Goal: Communication & Community: Answer question/provide support

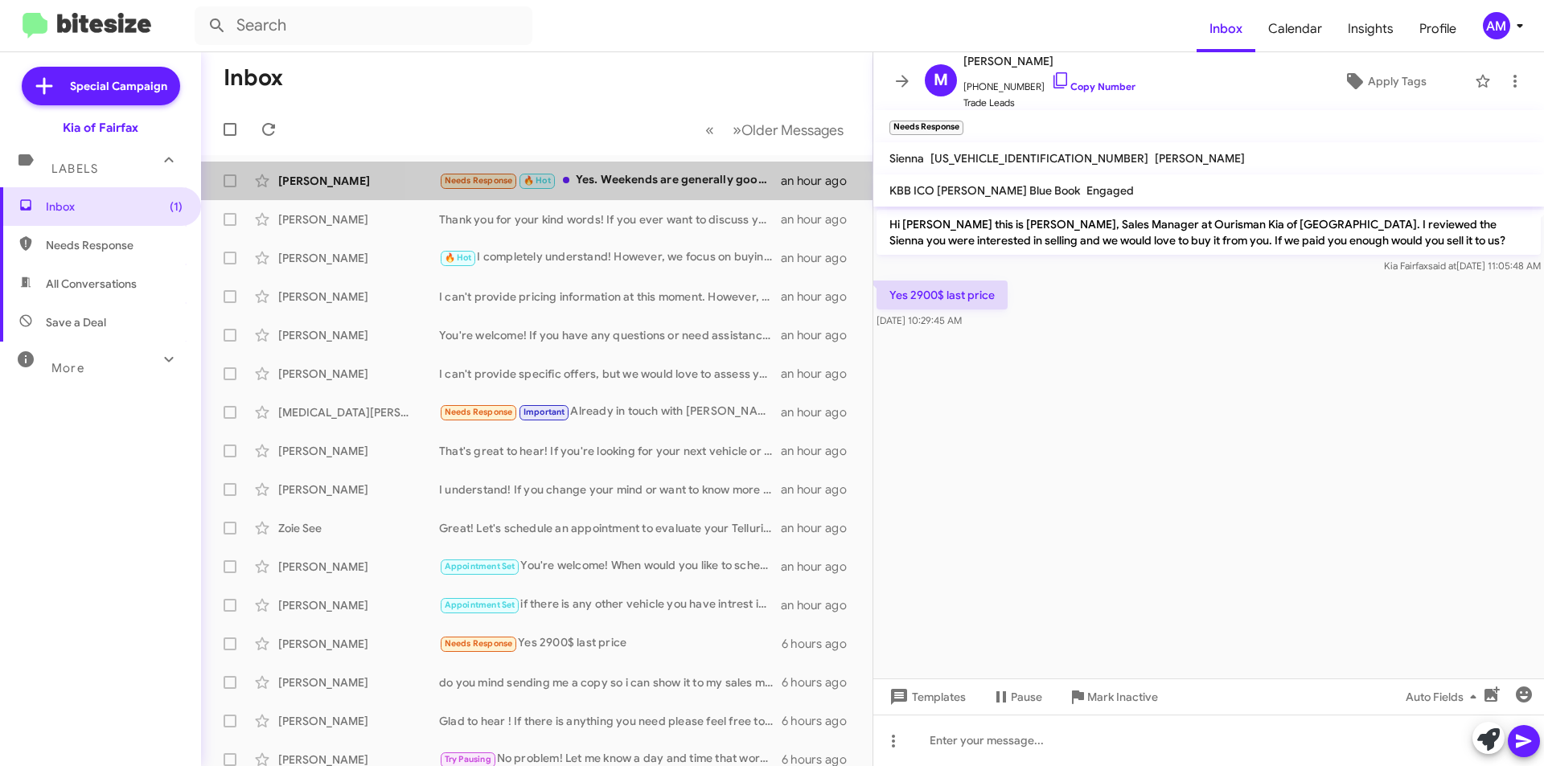
click at [688, 186] on div "Needs Response 🔥 Hot Yes. Weekends are generally good for me (except for this w…" at bounding box center [610, 180] width 342 height 18
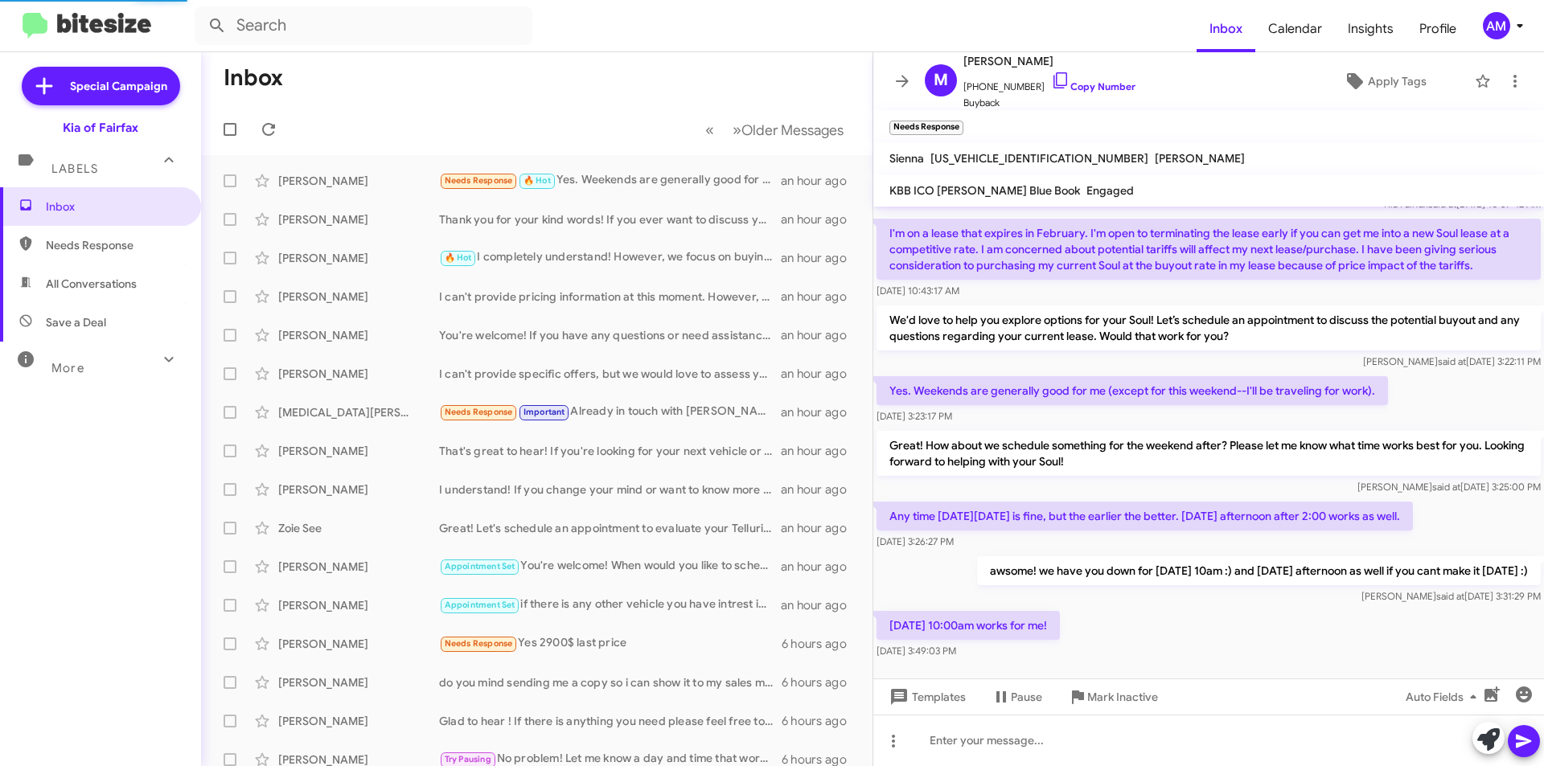
scroll to position [78, 0]
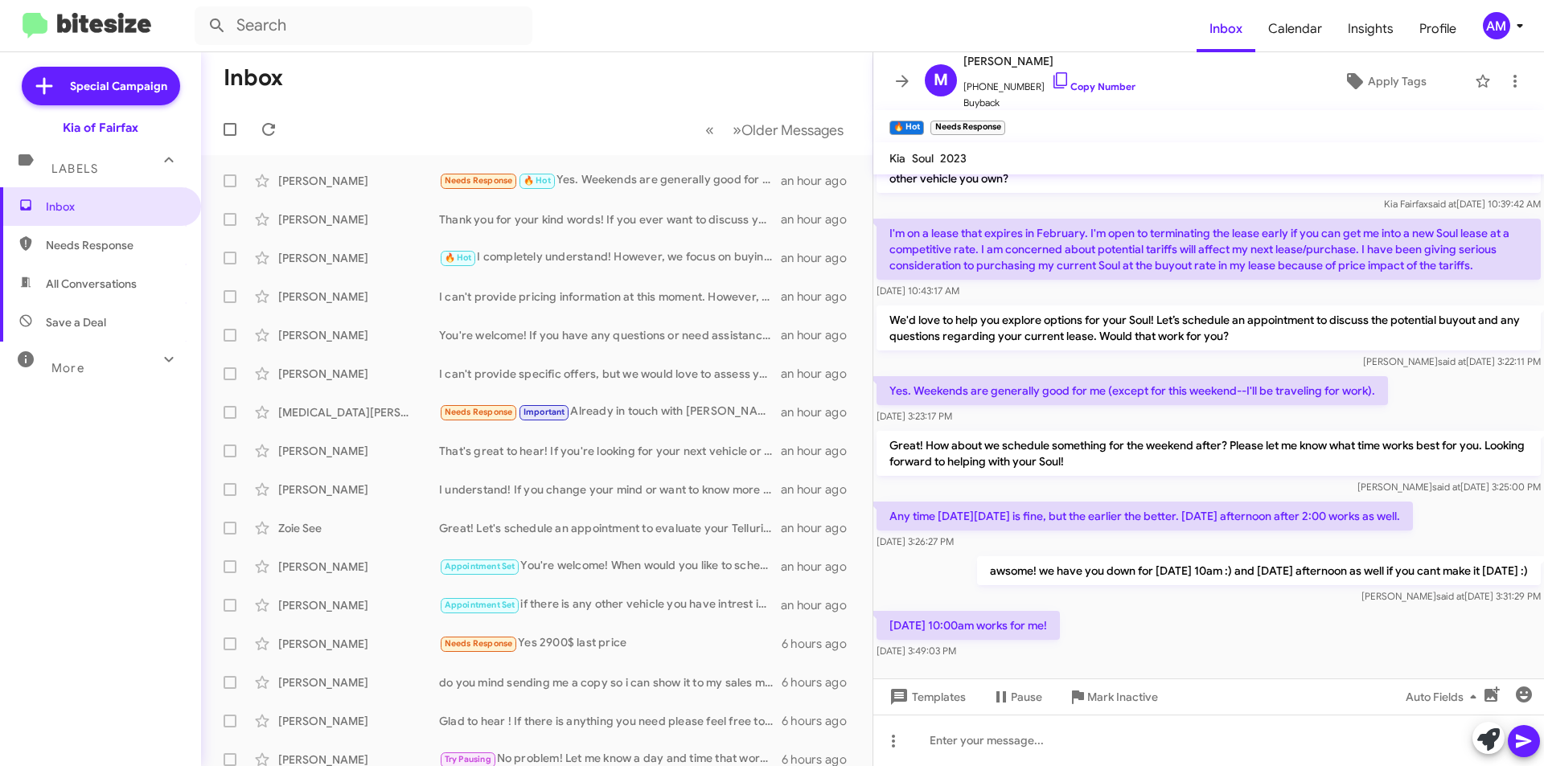
click at [1094, 82] on link "Copy Number" at bounding box center [1093, 86] width 84 height 12
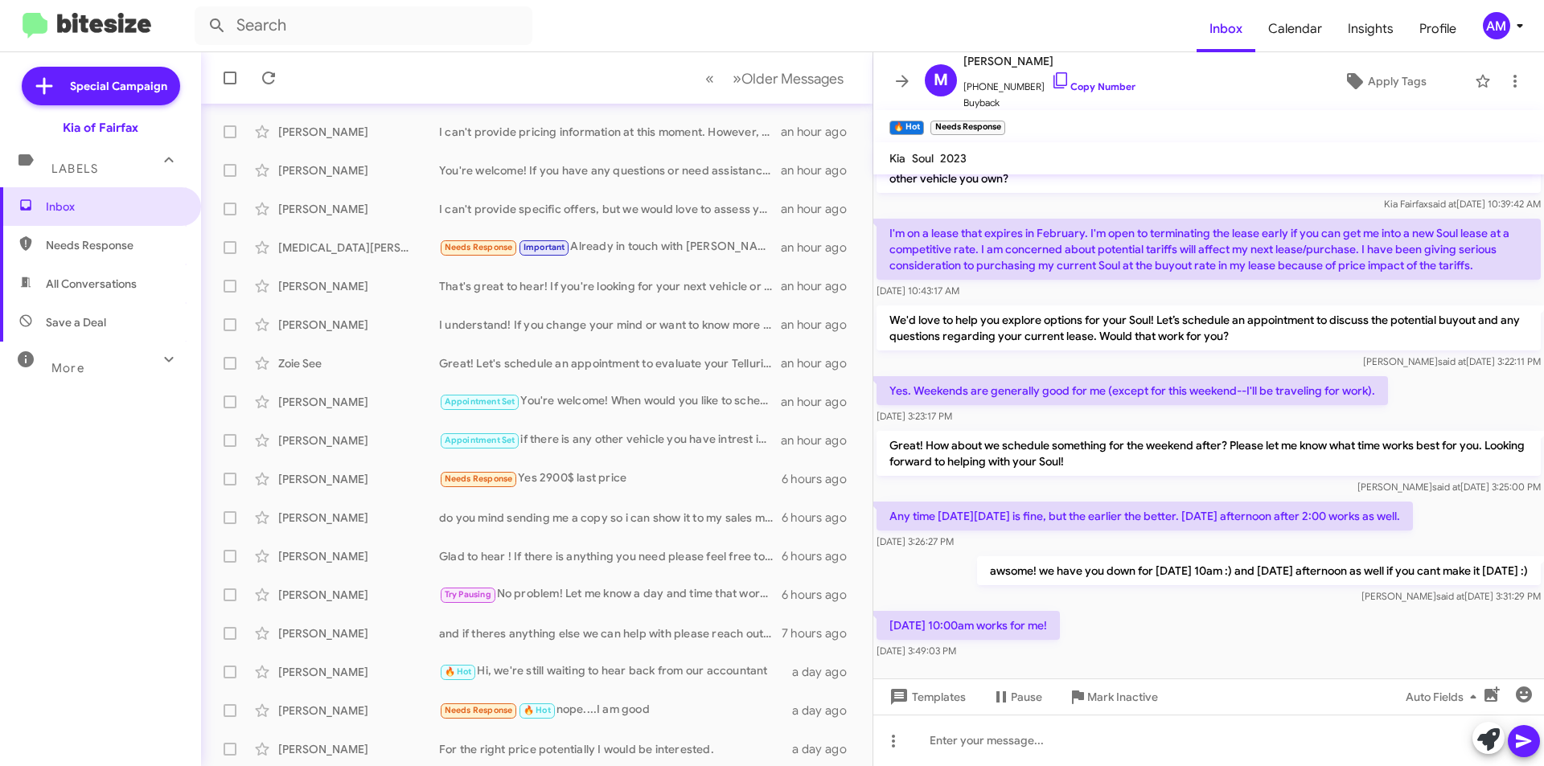
scroll to position [167, 0]
click at [1000, 743] on div at bounding box center [1208, 740] width 671 height 51
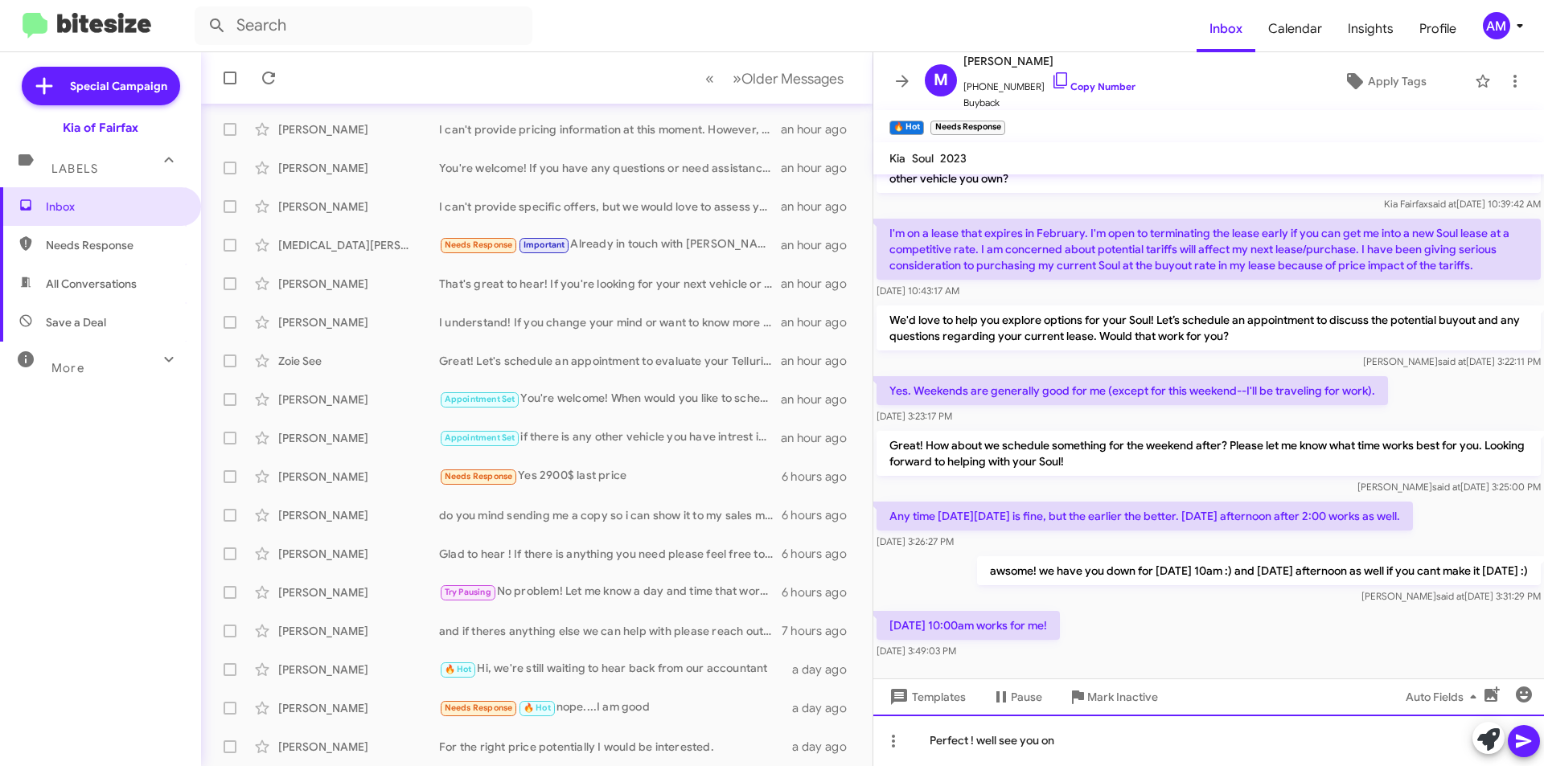
click at [1077, 743] on div "Perfect ! well see you on" at bounding box center [1208, 740] width 671 height 51
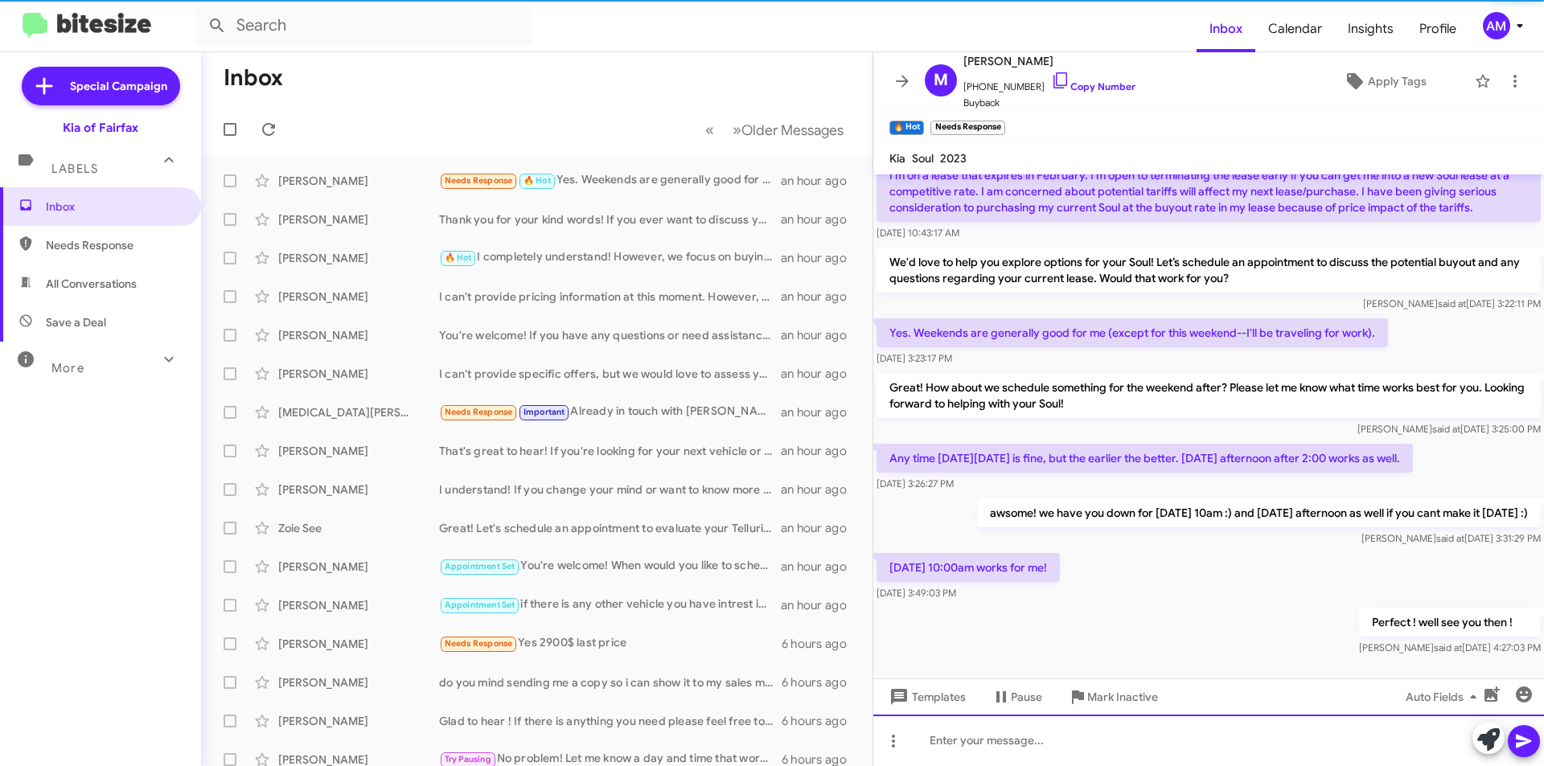
scroll to position [137, 0]
click at [598, 225] on div "Thank you for your kind words! If you ever want to discuss your vehicle or cons…" at bounding box center [610, 220] width 342 height 16
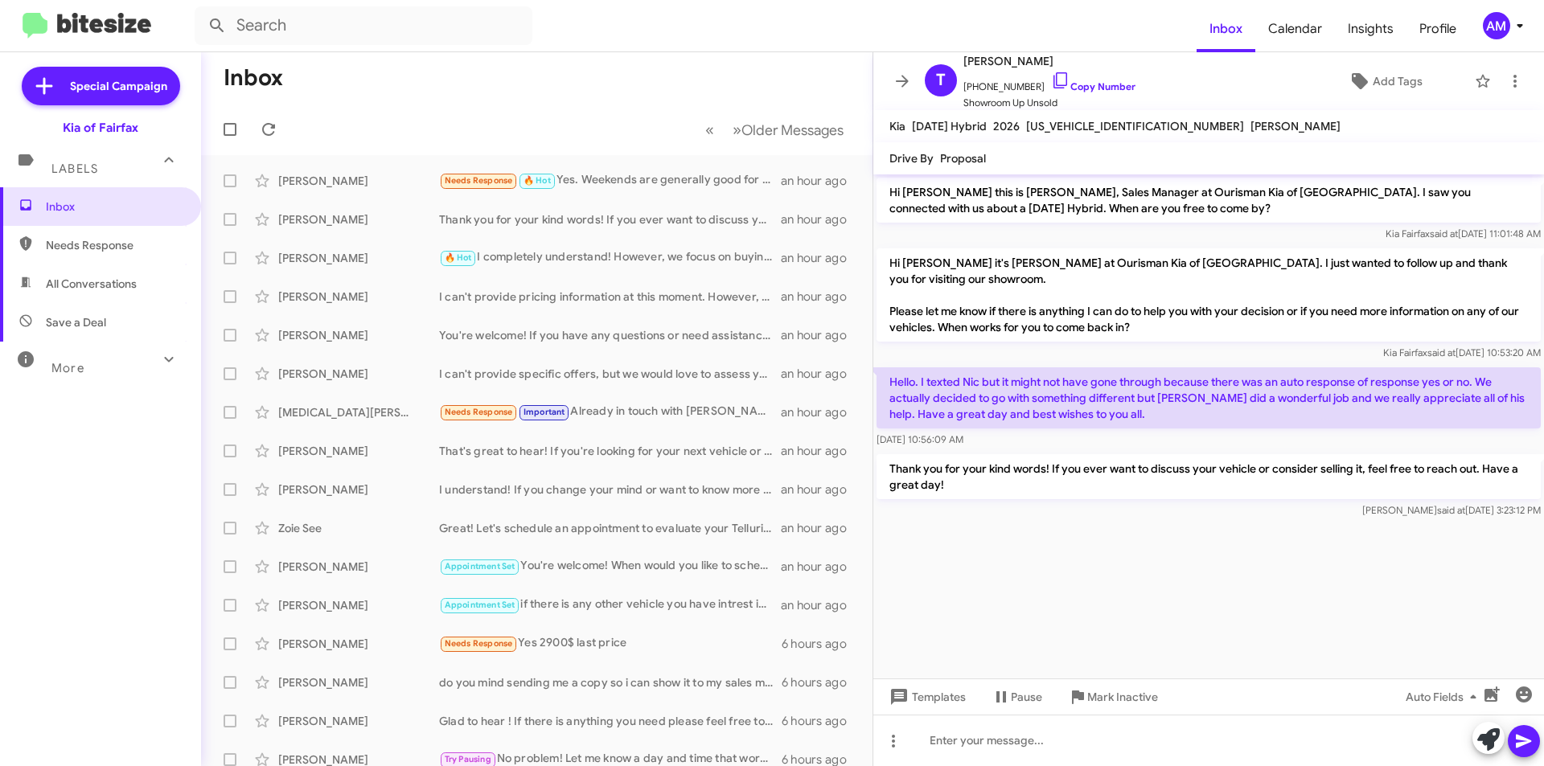
click at [626, 268] on div "[PERSON_NAME] 🔥 Hot I completely understand! However, we focus on buying vehicl…" at bounding box center [537, 258] width 646 height 32
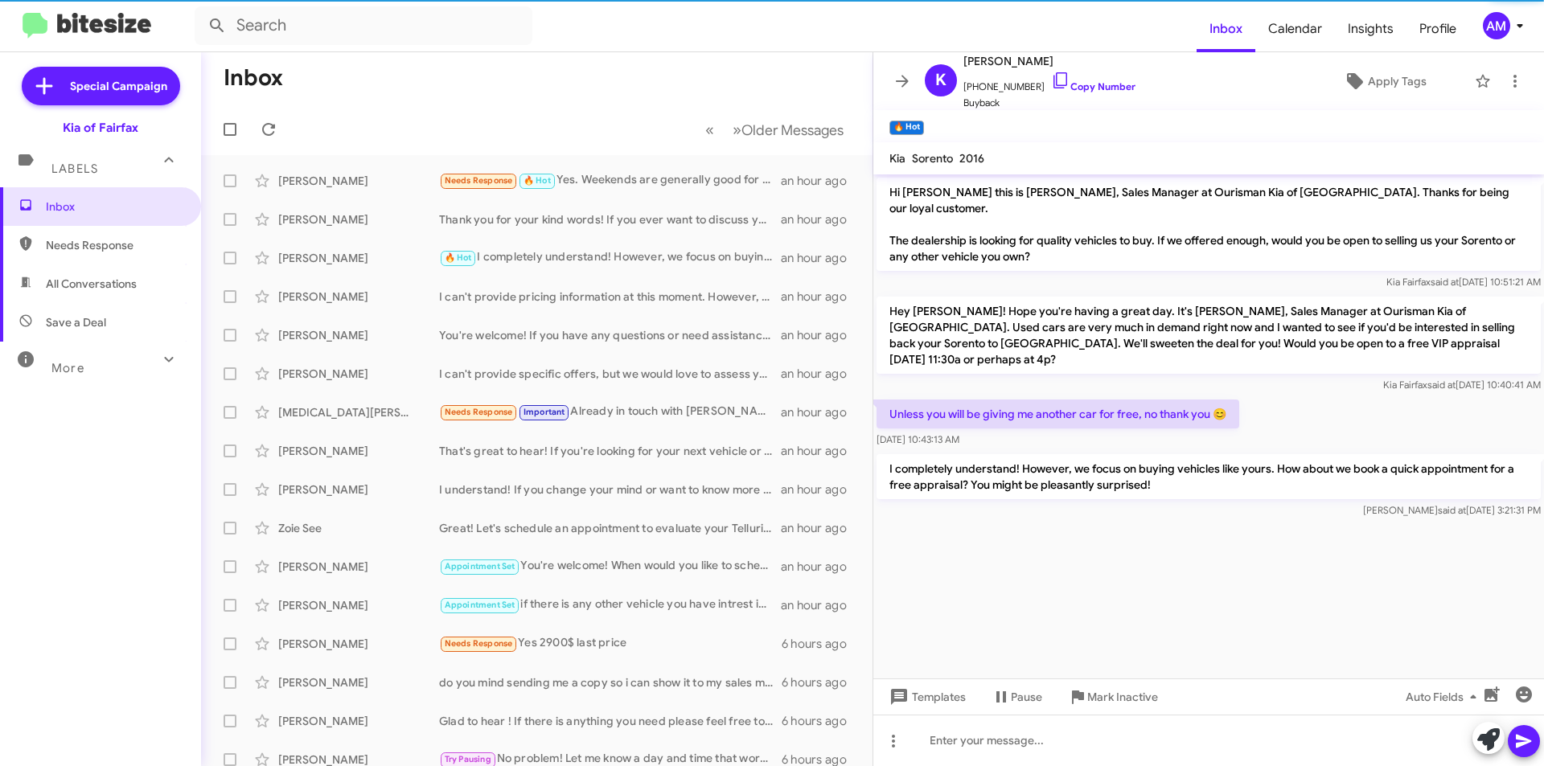
click at [687, 309] on div "[PERSON_NAME] can't provide pricing information at this moment. However, I can …" at bounding box center [537, 297] width 646 height 32
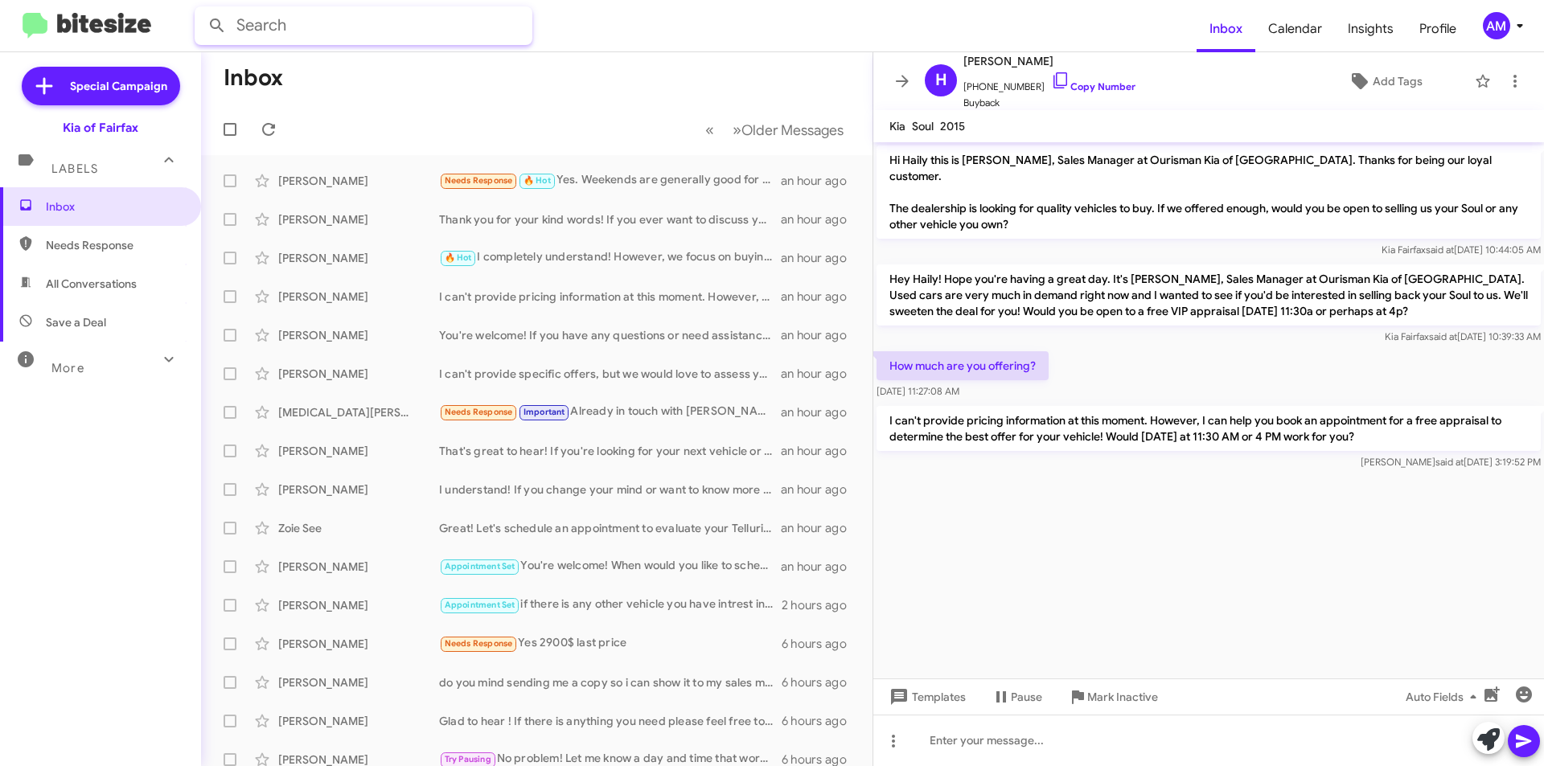
click at [400, 23] on input "text" at bounding box center [364, 25] width 338 height 39
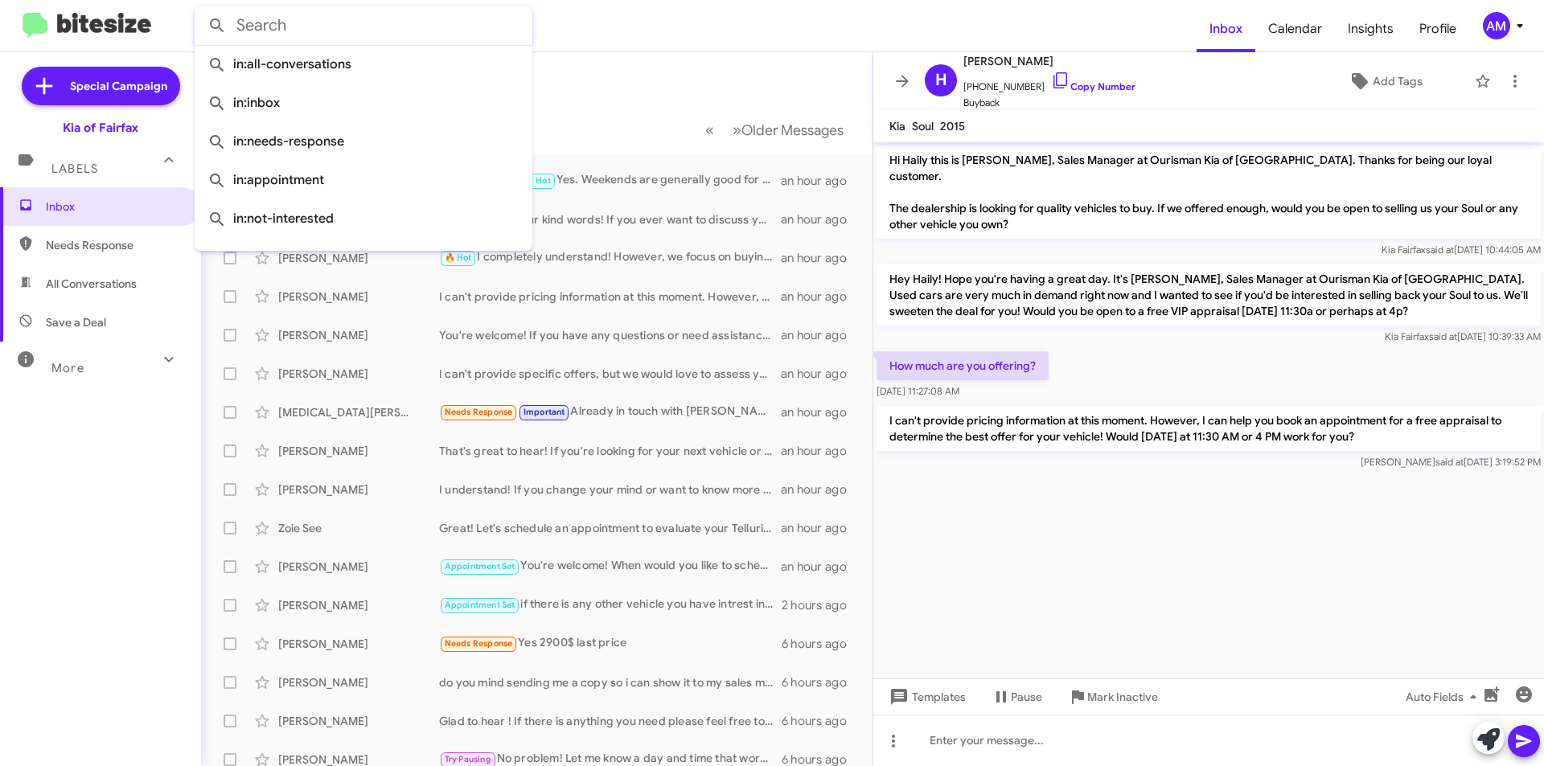
paste input "Neou"
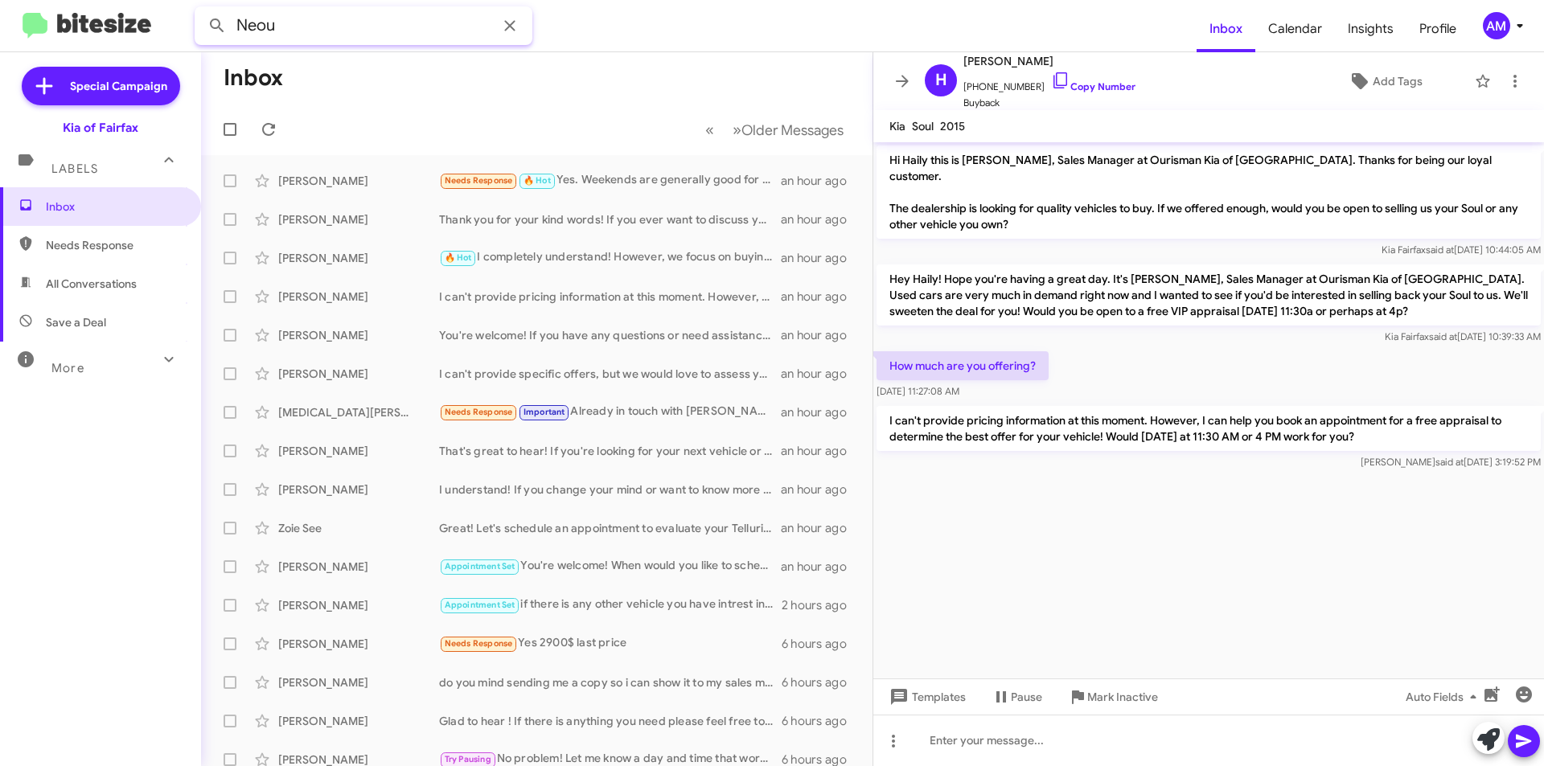
type input "Neou"
click at [201, 10] on button at bounding box center [217, 26] width 32 height 32
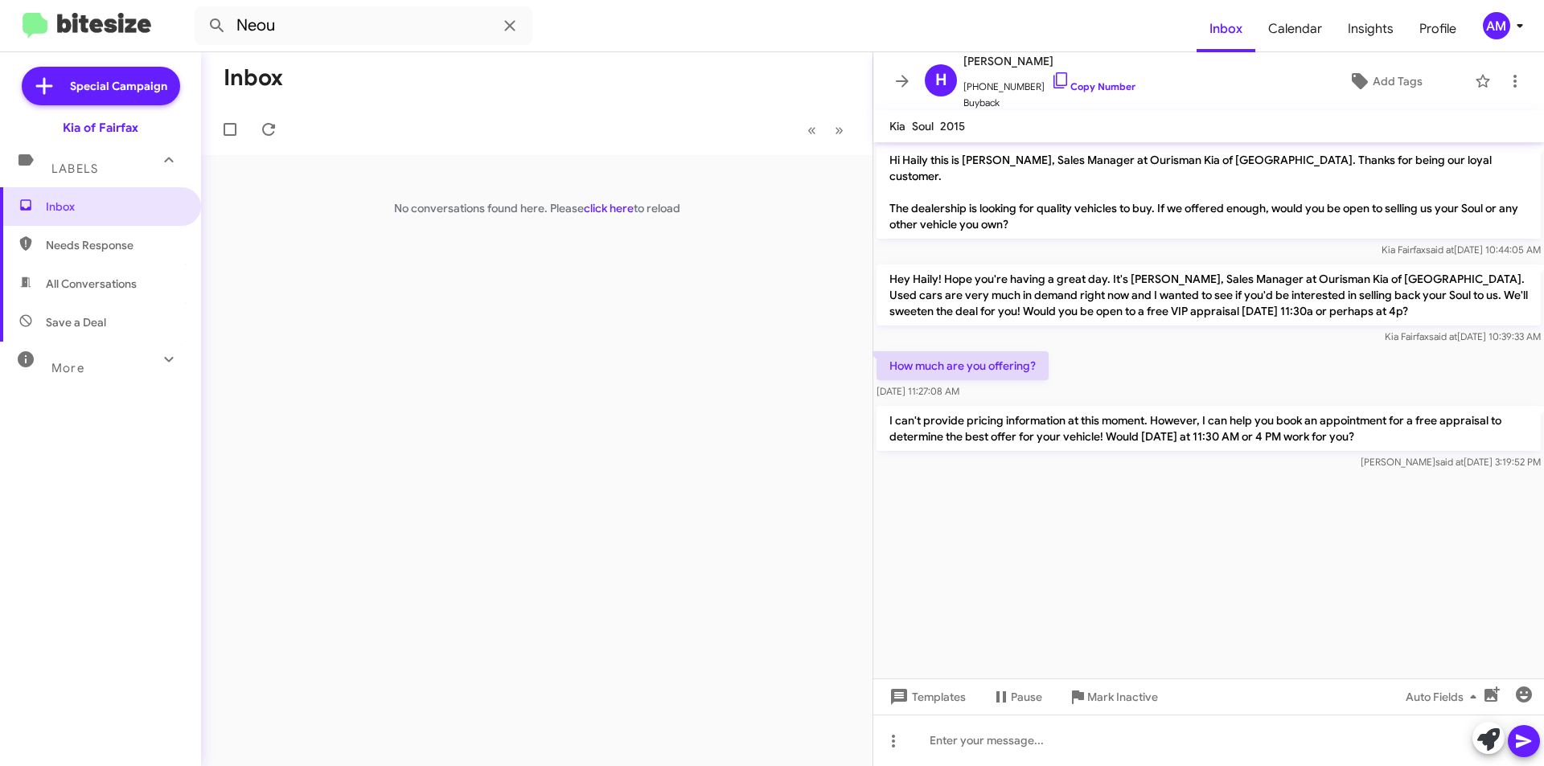
click at [59, 27] on img at bounding box center [87, 26] width 129 height 27
